Goal: Task Accomplishment & Management: Complete application form

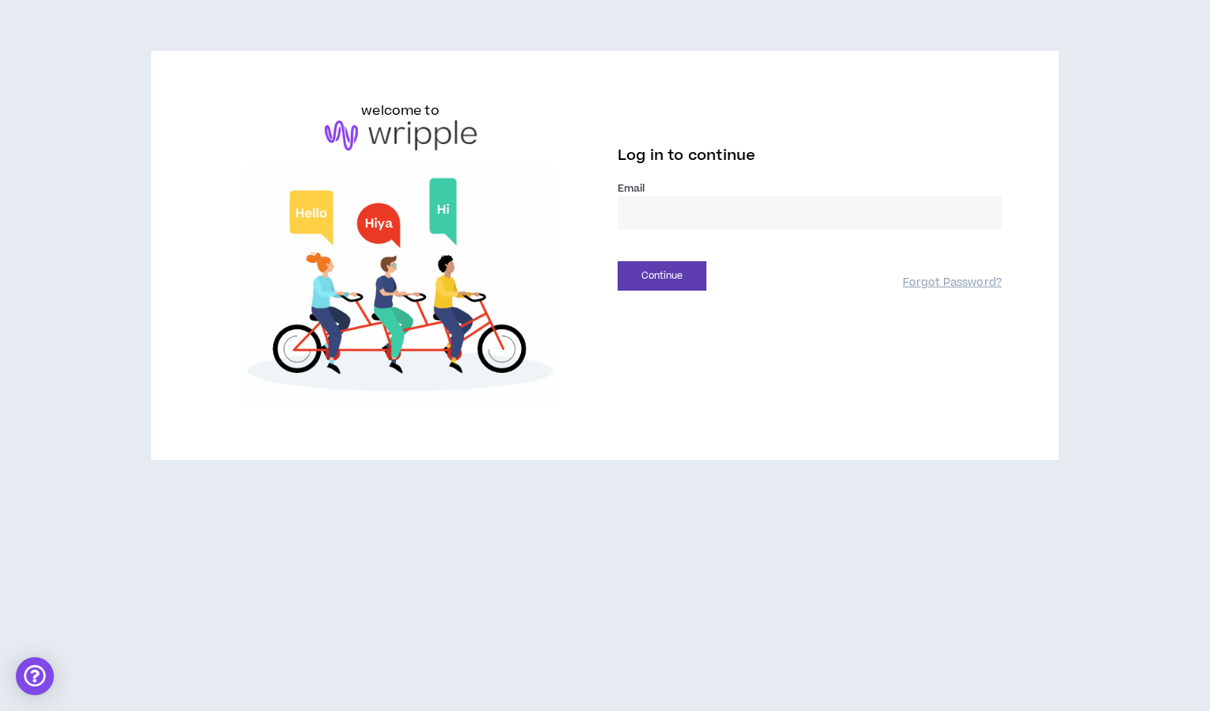
click at [678, 219] on input "email" at bounding box center [810, 213] width 384 height 34
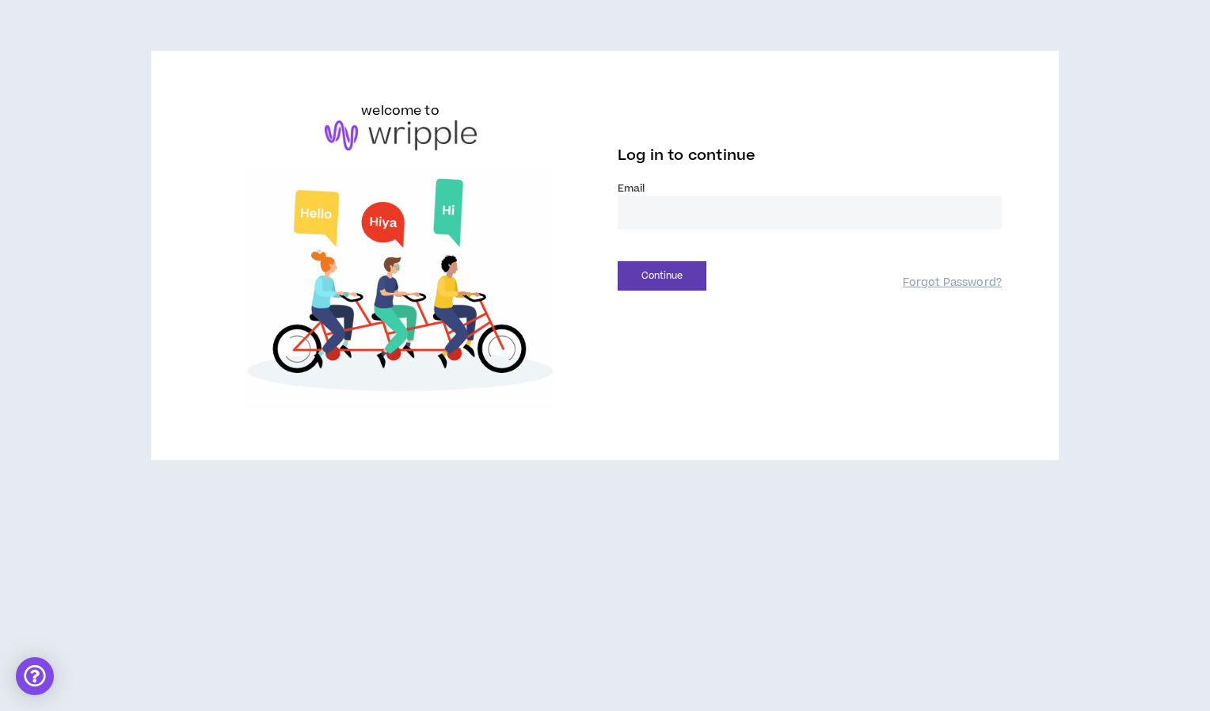
type input "**********"
click at [651, 278] on button "Continue" at bounding box center [662, 275] width 89 height 29
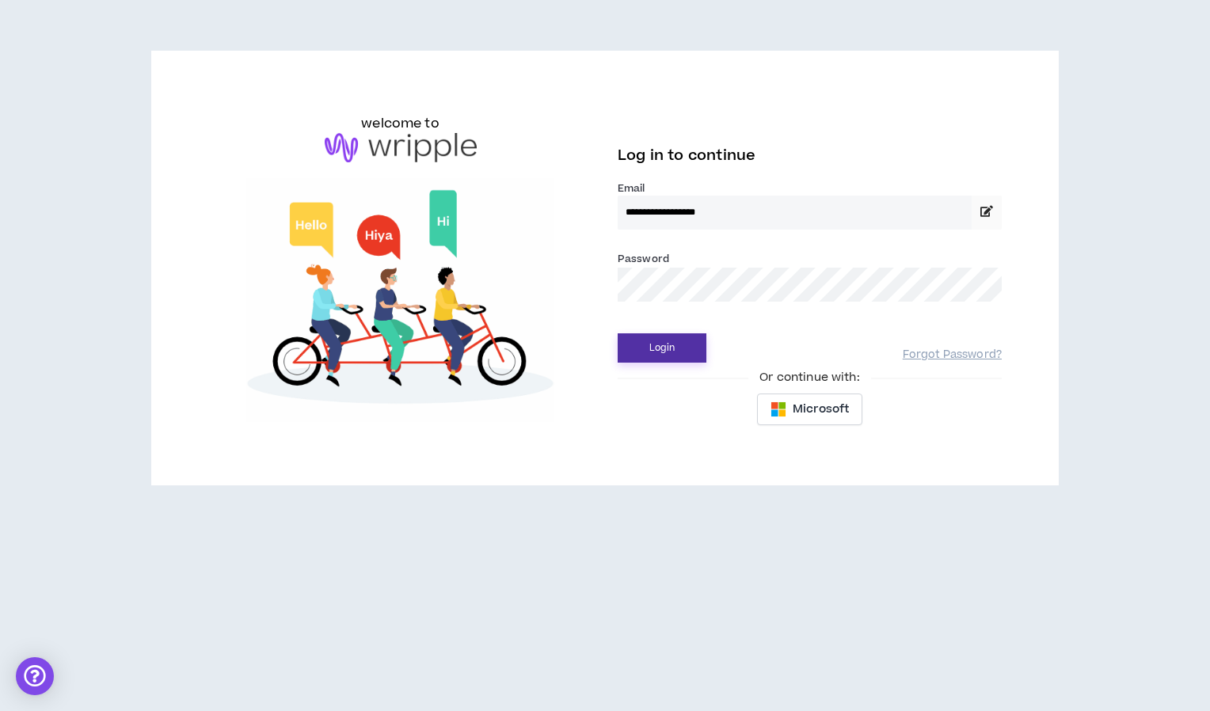
click at [671, 339] on button "Login" at bounding box center [662, 347] width 89 height 29
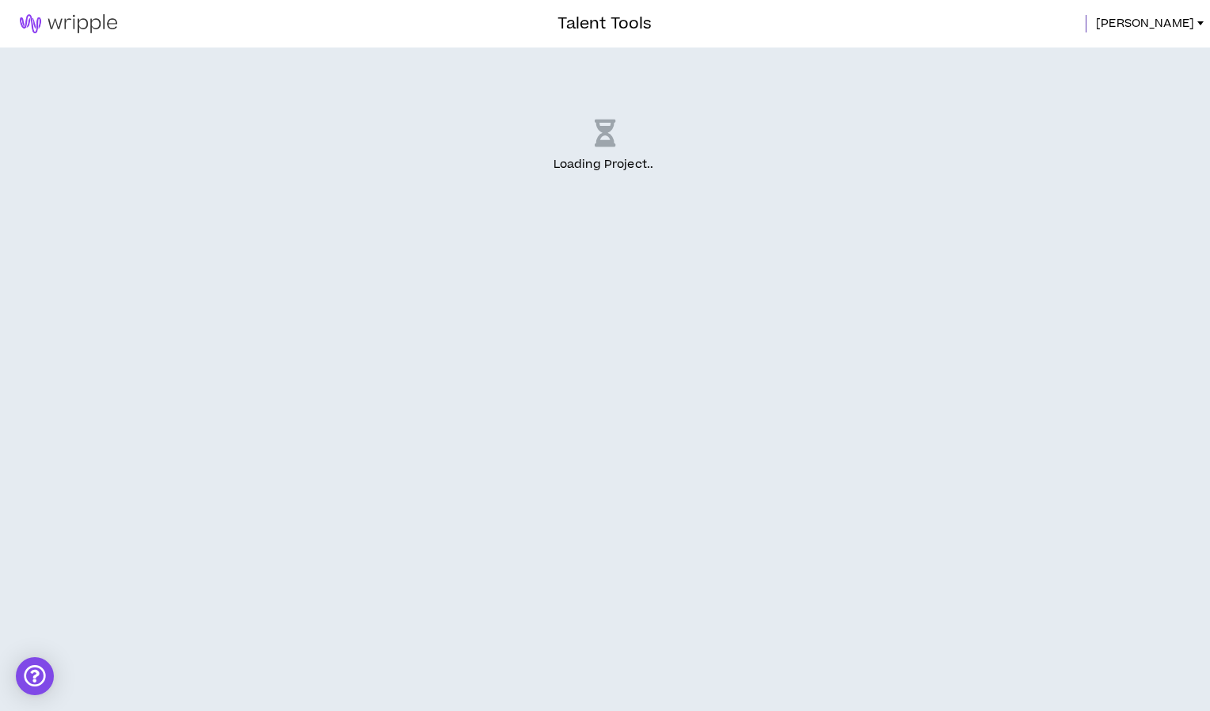
click at [604, 309] on div "Loading Project .. ." at bounding box center [605, 380] width 1210 height 664
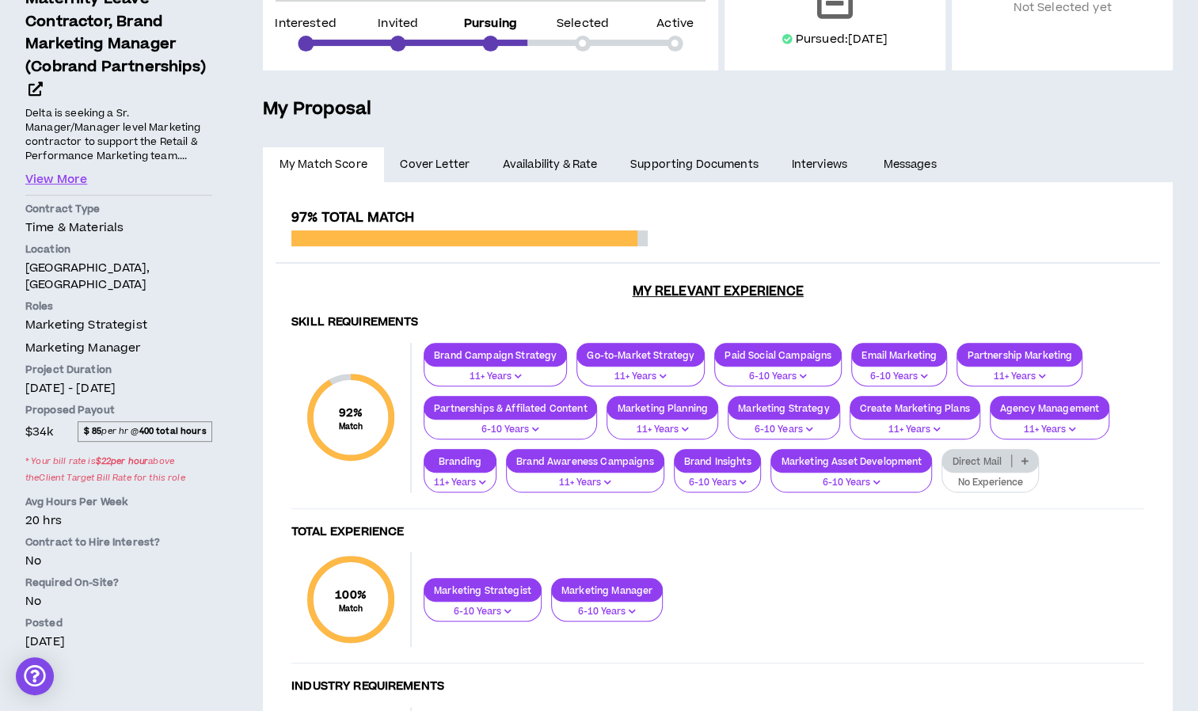
scroll to position [145, 0]
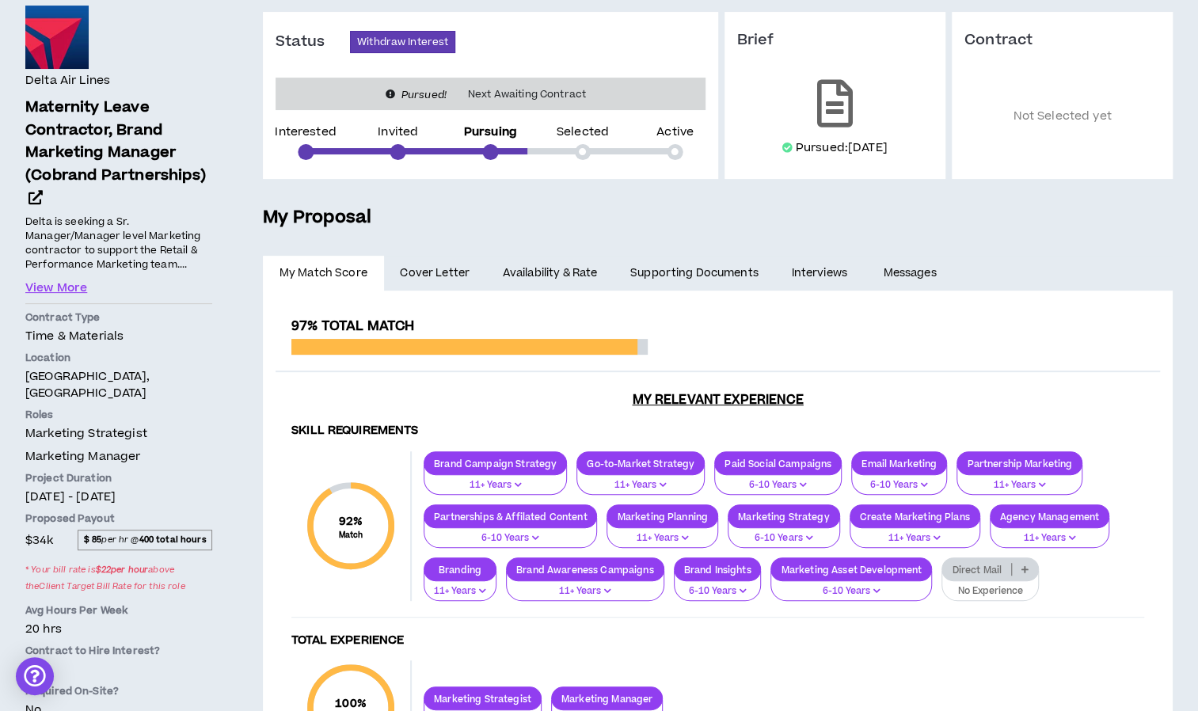
click at [431, 272] on span "Cover Letter" at bounding box center [435, 273] width 70 height 17
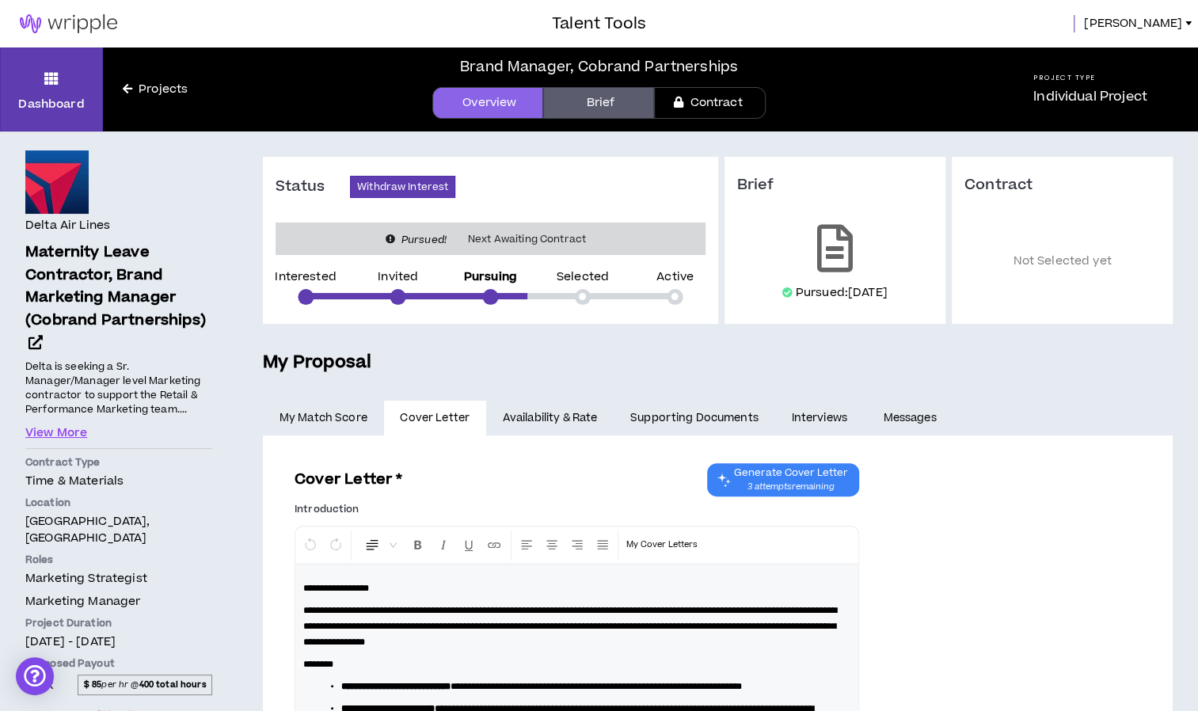
click at [560, 413] on link "Availability & Rate" at bounding box center [550, 418] width 128 height 35
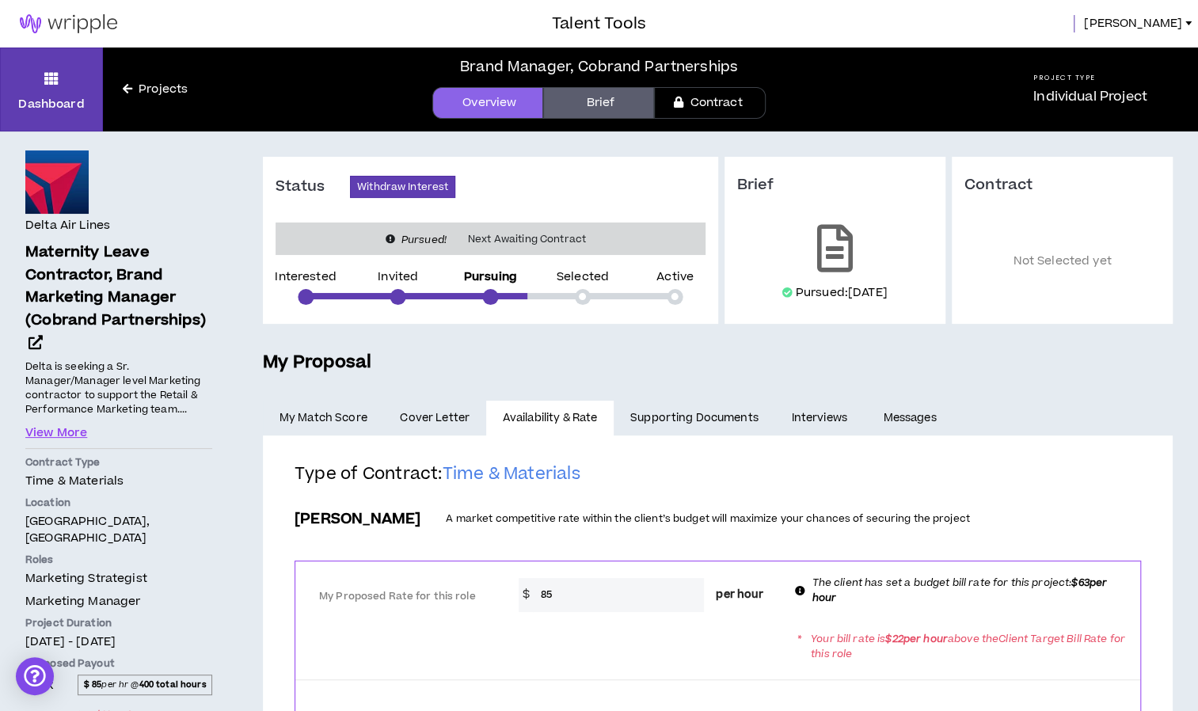
click at [672, 422] on link "Supporting Documents" at bounding box center [694, 418] width 161 height 35
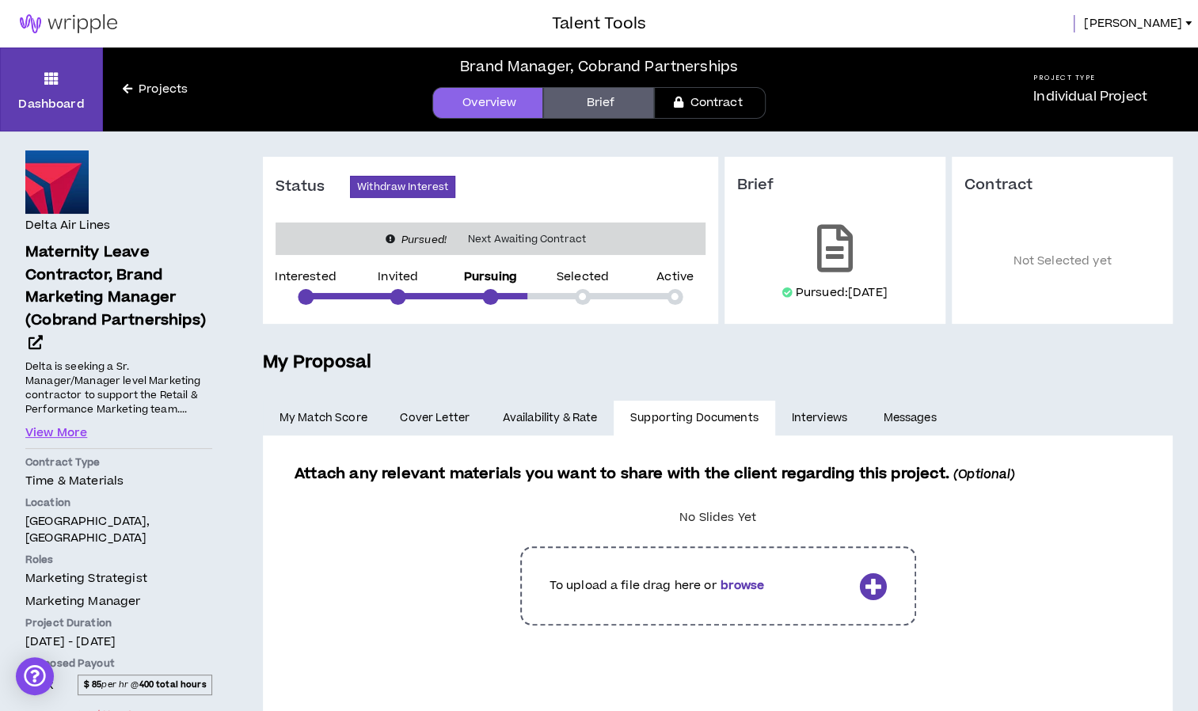
click at [783, 417] on link "Interviews" at bounding box center [821, 418] width 92 height 35
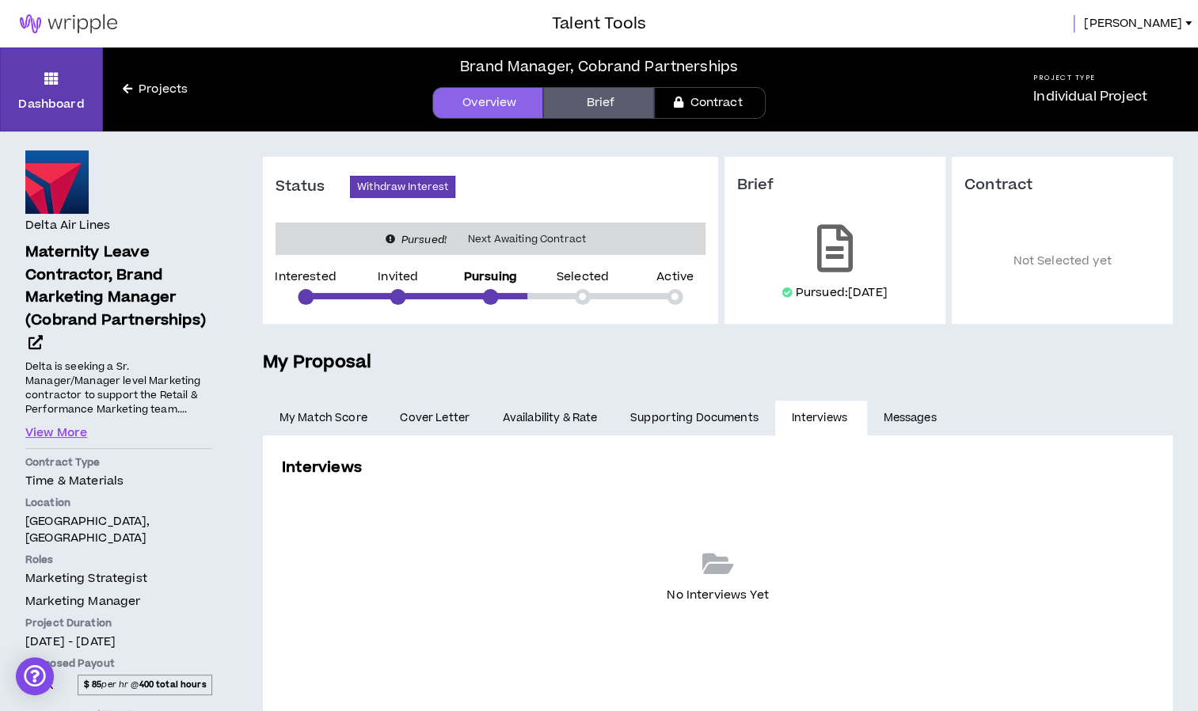
click at [783, 421] on link "Messages" at bounding box center [912, 418] width 90 height 35
